Goal: Transaction & Acquisition: Purchase product/service

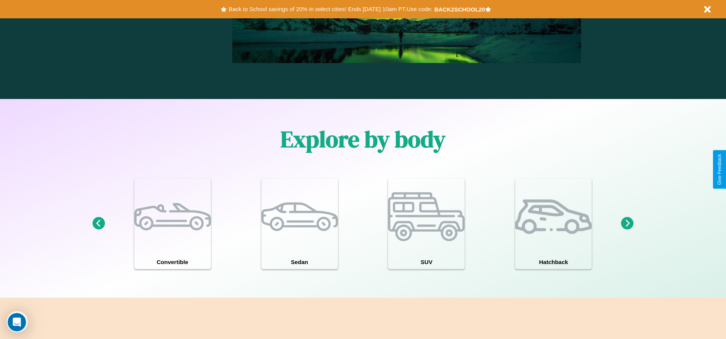
scroll to position [1098, 0]
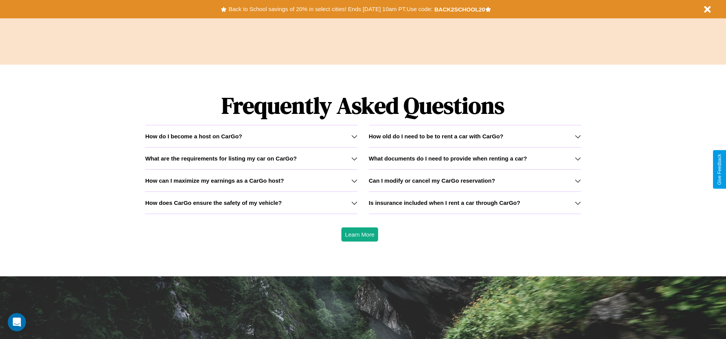
click at [354, 136] on icon at bounding box center [354, 137] width 6 height 6
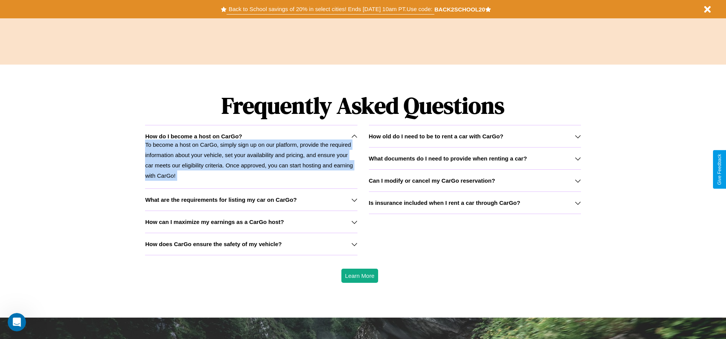
click at [330, 9] on button "Back to School savings of 20% in select cities! Ends [DATE] 10am PT. Use code:" at bounding box center [330, 9] width 207 height 11
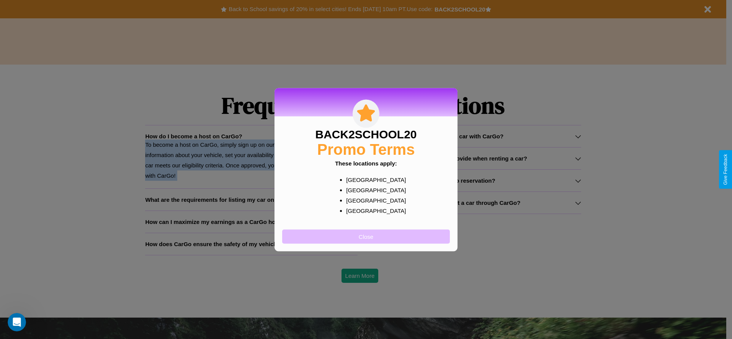
click at [366, 237] on button "Close" at bounding box center [366, 237] width 168 height 14
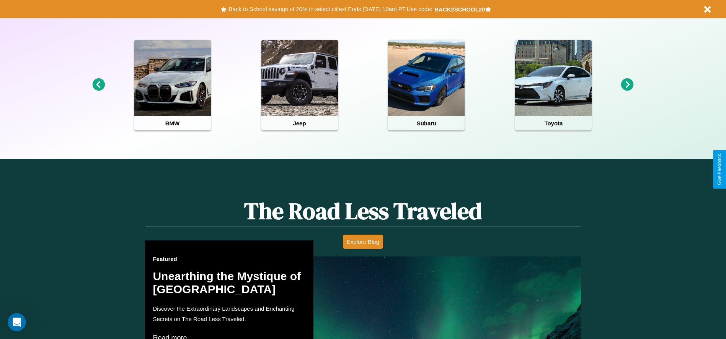
scroll to position [159, 0]
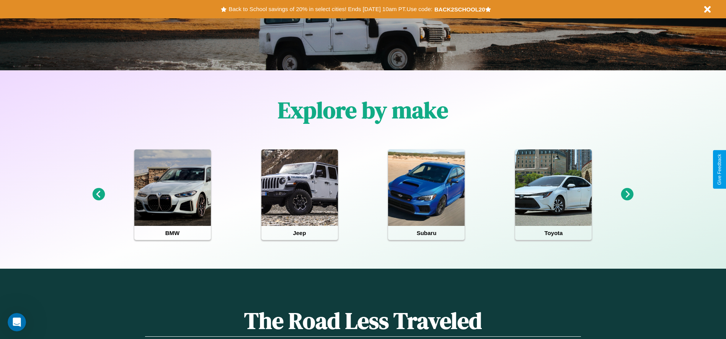
click at [627, 195] on icon at bounding box center [627, 194] width 13 height 13
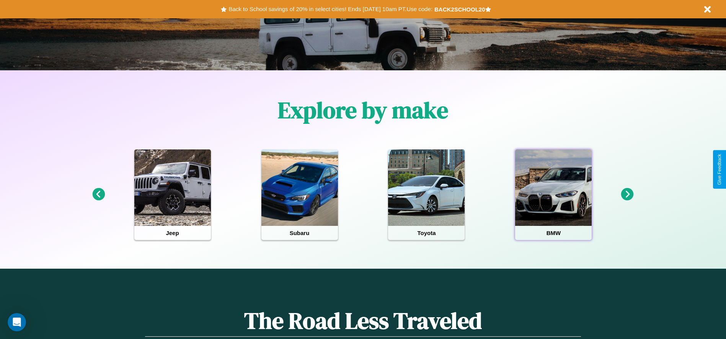
click at [553, 195] on div at bounding box center [553, 188] width 77 height 77
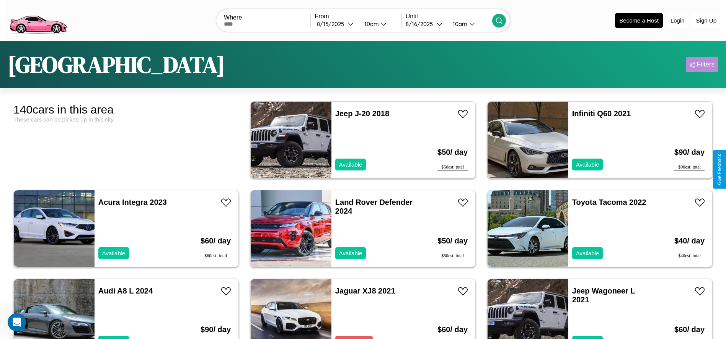
click at [702, 65] on div "Filters" at bounding box center [706, 65] width 18 height 8
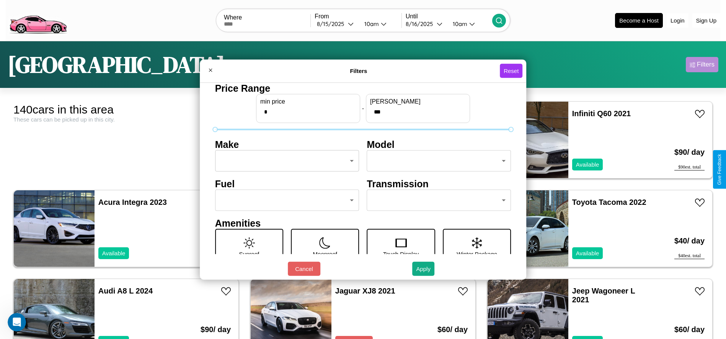
scroll to position [32, 0]
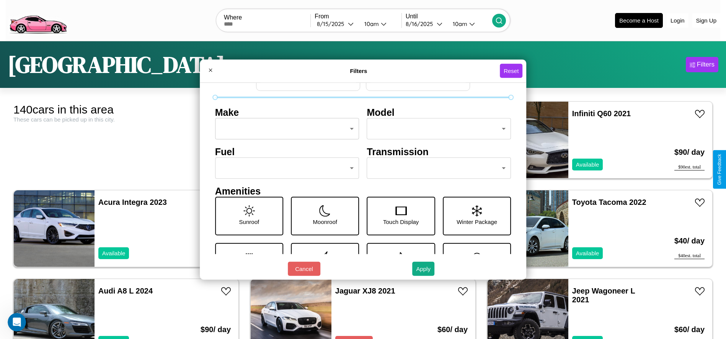
click at [285, 168] on body "CarGo Where From [DATE] 10am Until [DATE] 10am Become a Host Login Sign Up [GEO…" at bounding box center [363, 193] width 726 height 387
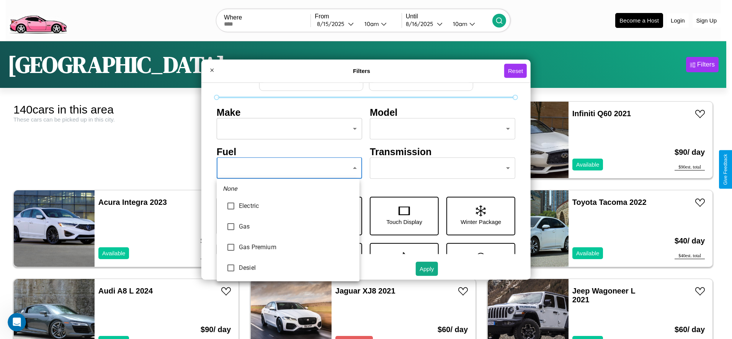
type input "***"
click at [288, 168] on div at bounding box center [366, 169] width 732 height 339
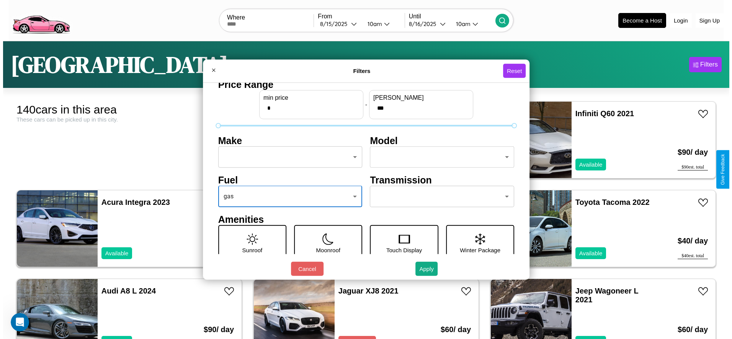
scroll to position [0, 0]
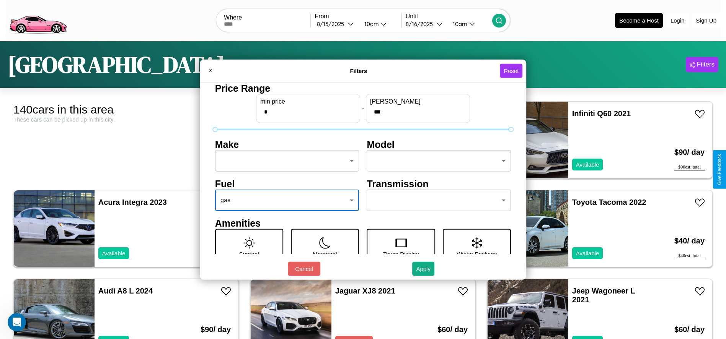
click at [285, 161] on body "CarGo Where From [DATE] 10am Until [DATE] 10am Become a Host Login Sign Up [GEO…" at bounding box center [363, 193] width 726 height 387
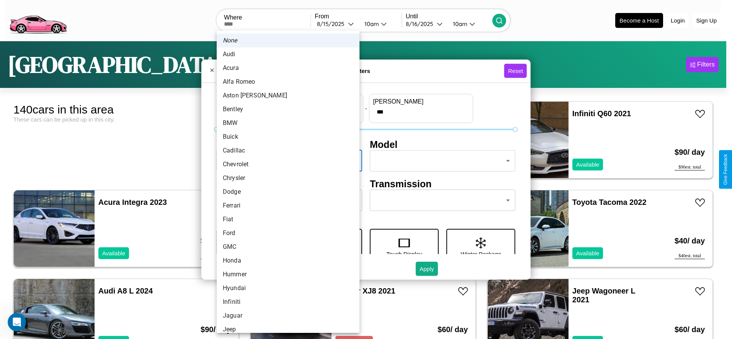
click at [285, 151] on li "Cadillac" at bounding box center [288, 151] width 143 height 14
type input "********"
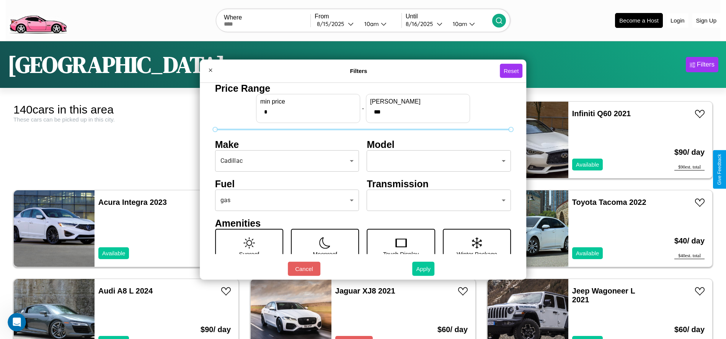
click at [424, 269] on button "Apply" at bounding box center [423, 269] width 22 height 14
